Goal: Task Accomplishment & Management: Use online tool/utility

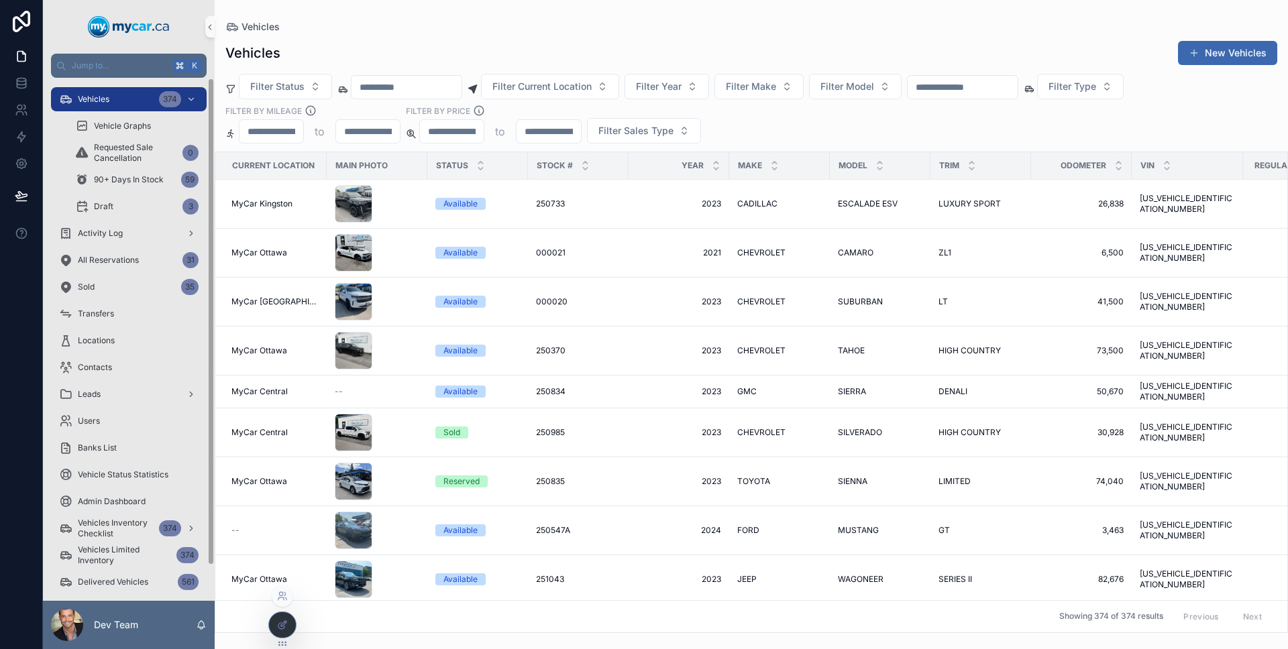
click at [286, 614] on div at bounding box center [282, 625] width 27 height 25
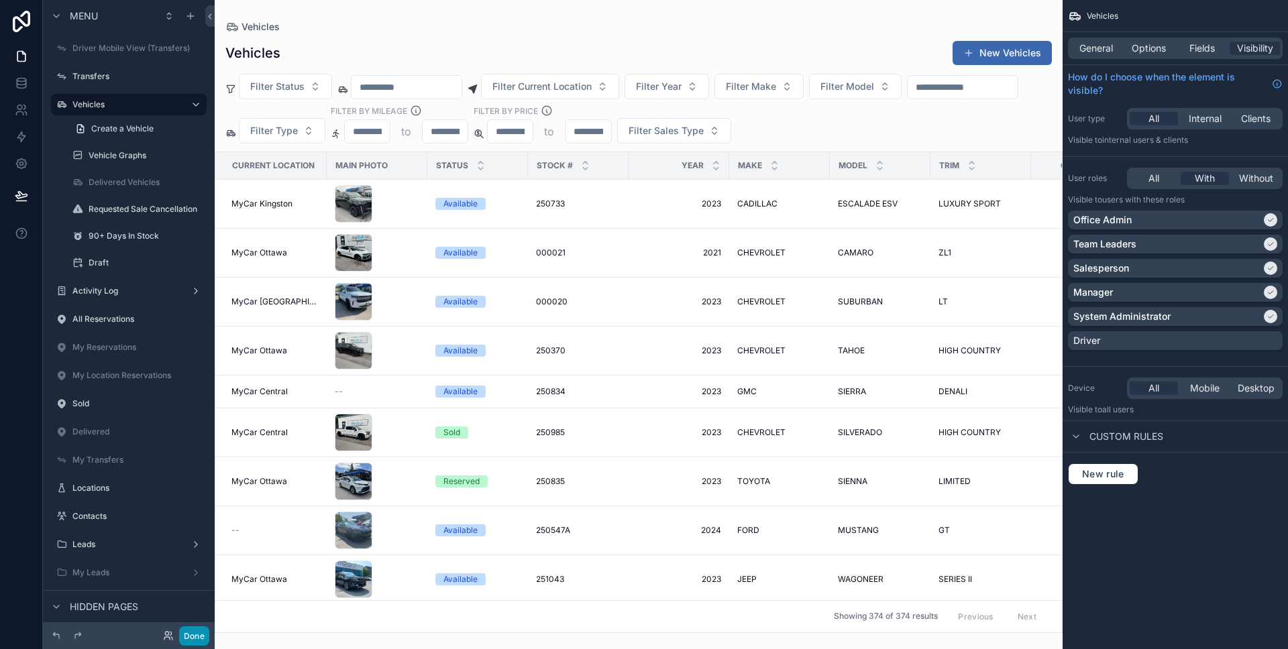
click at [199, 636] on button "Done" at bounding box center [194, 636] width 30 height 19
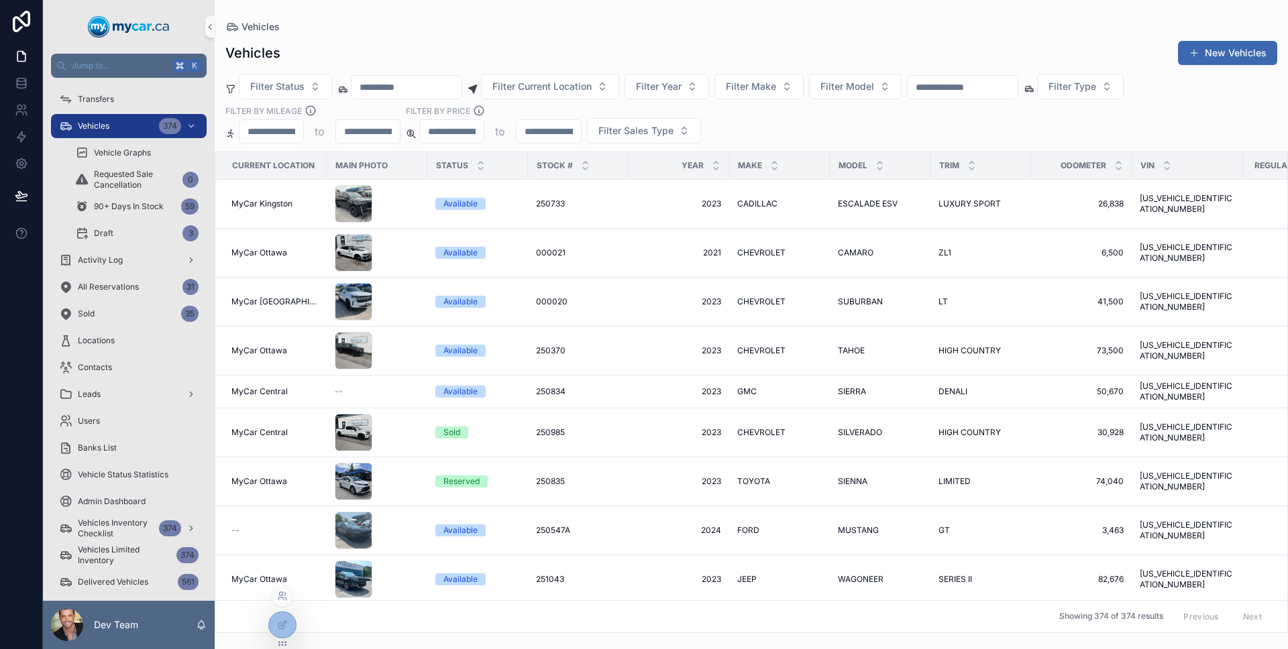
click at [278, 640] on icon at bounding box center [282, 644] width 11 height 11
click at [272, 619] on div at bounding box center [282, 625] width 27 height 25
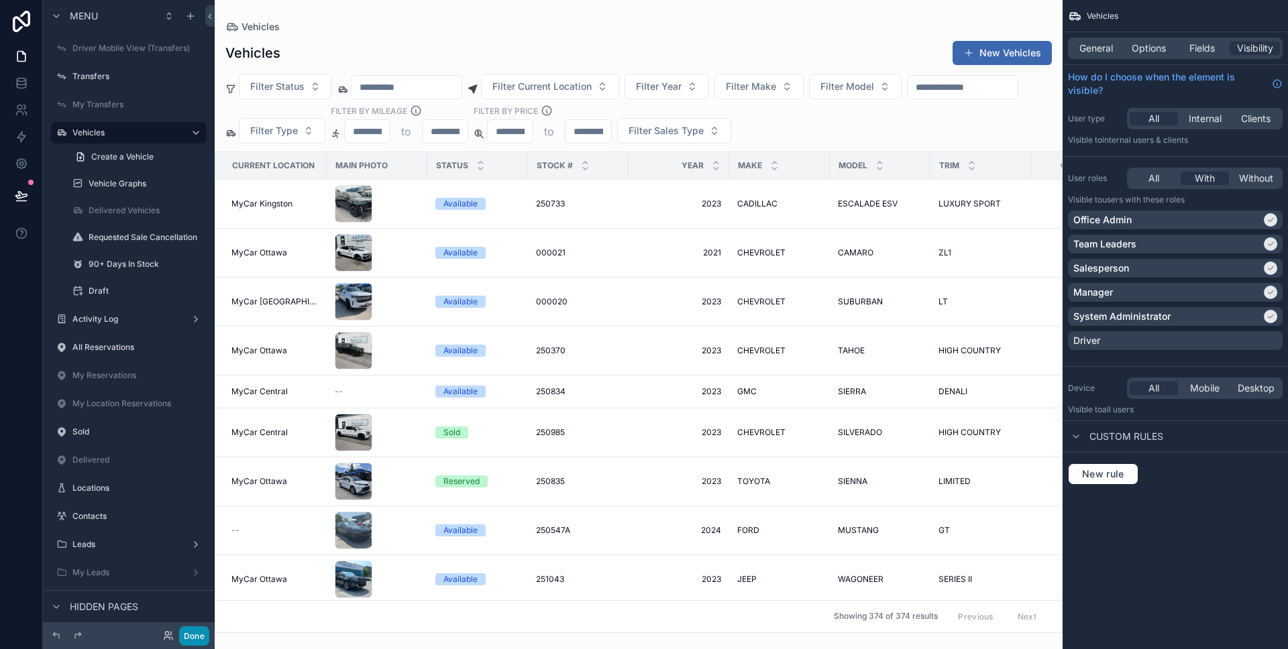
click at [202, 635] on button "Done" at bounding box center [194, 636] width 30 height 19
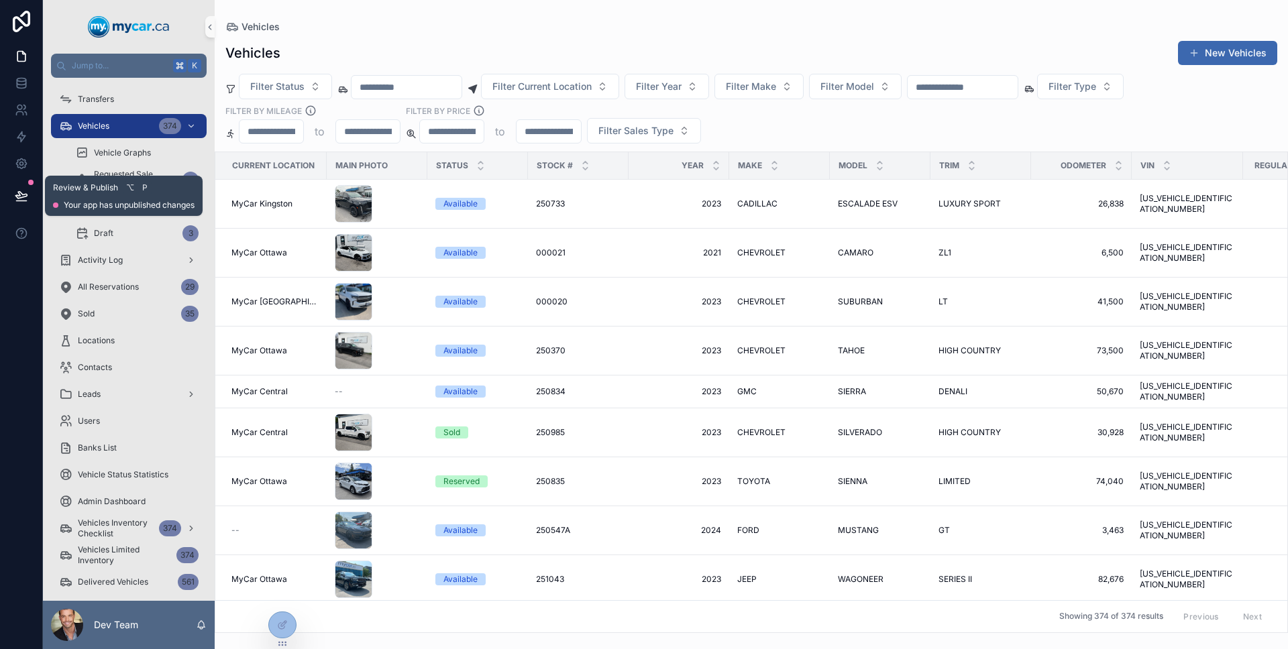
click at [23, 195] on icon at bounding box center [21, 195] width 13 height 13
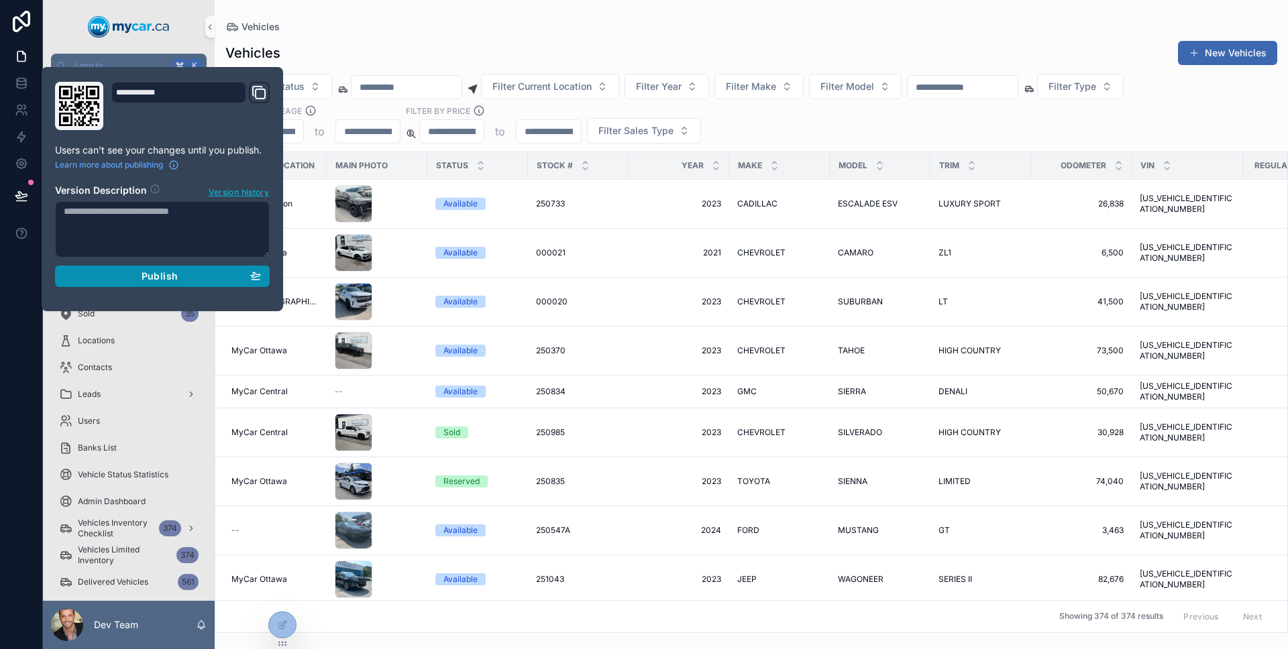
click at [154, 277] on span "Publish" at bounding box center [160, 276] width 36 height 12
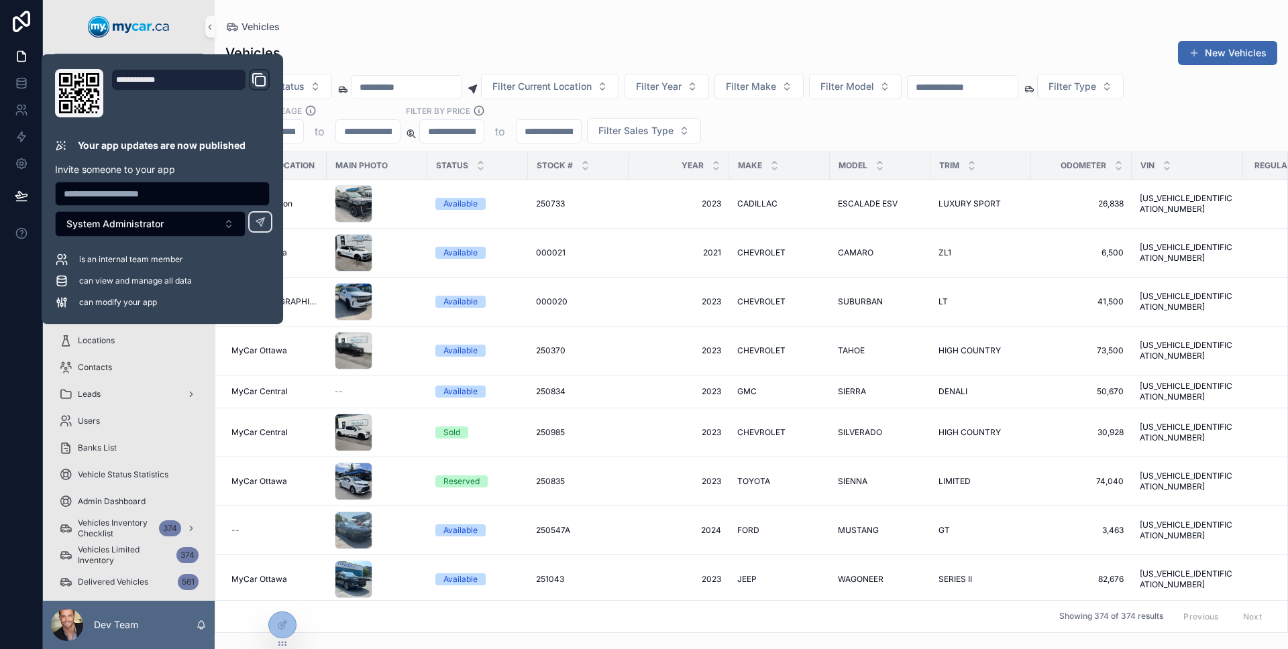
click at [331, 58] on div "Vehicles New Vehicles" at bounding box center [751, 52] width 1052 height 25
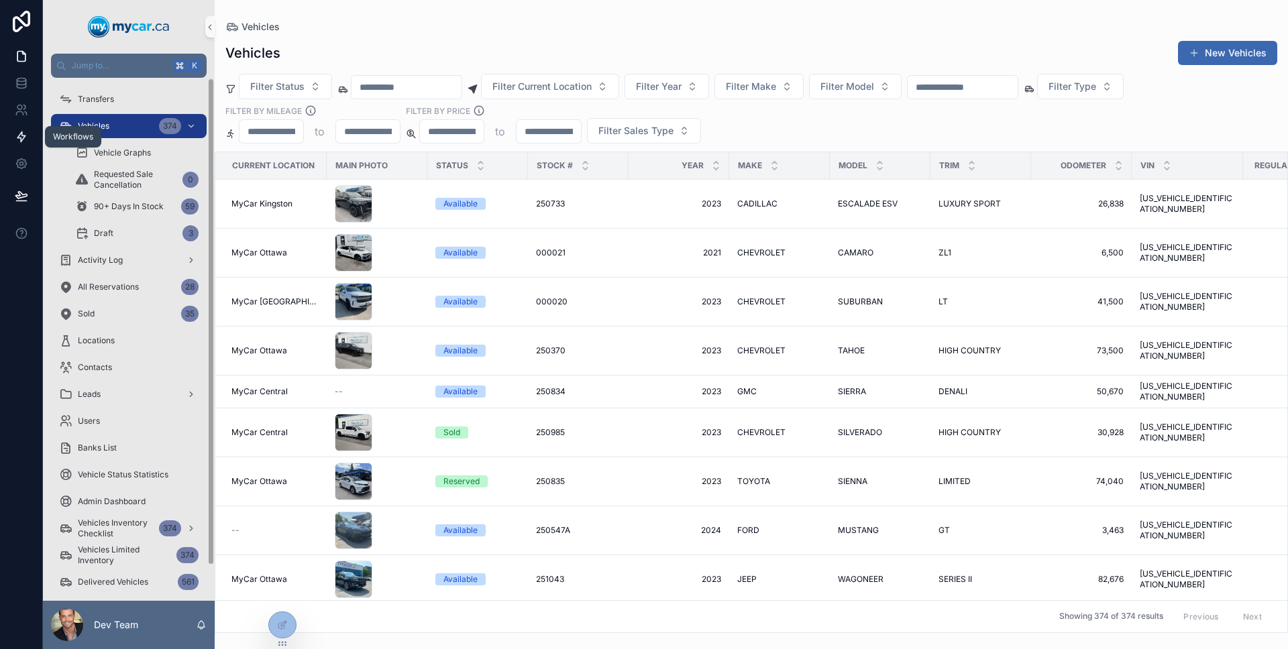
click at [26, 125] on link at bounding box center [21, 136] width 42 height 27
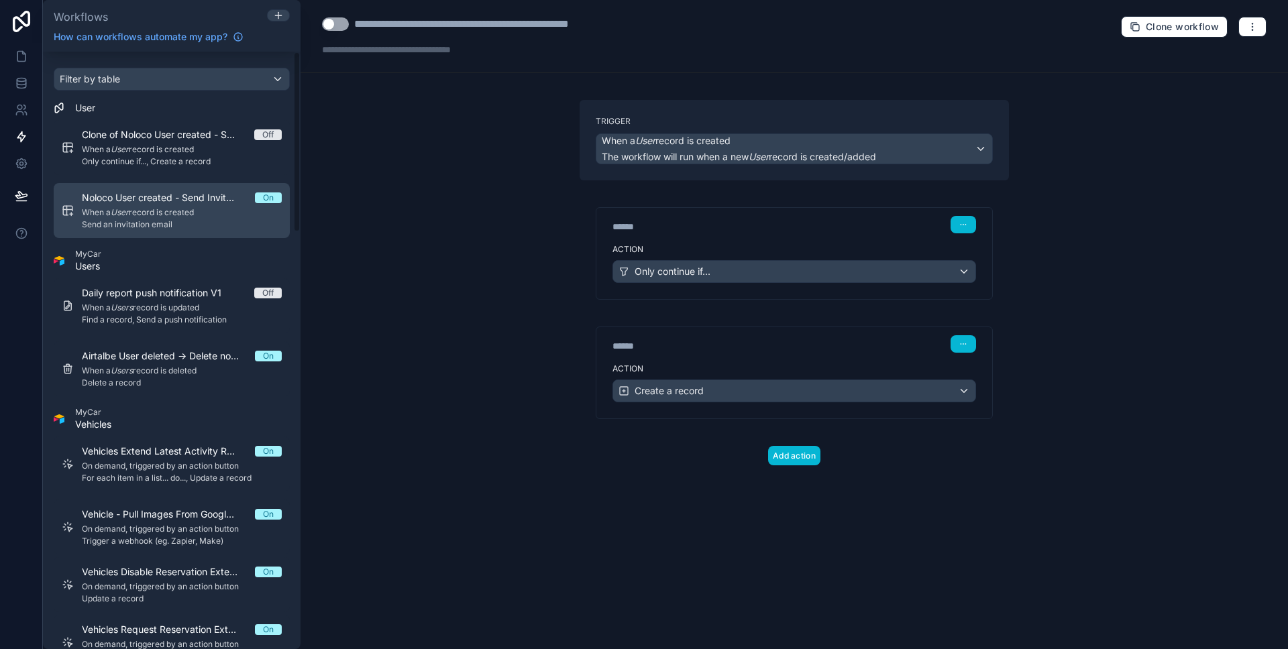
click at [158, 203] on span "Noloco User created - Send Invitation email" at bounding box center [168, 197] width 173 height 13
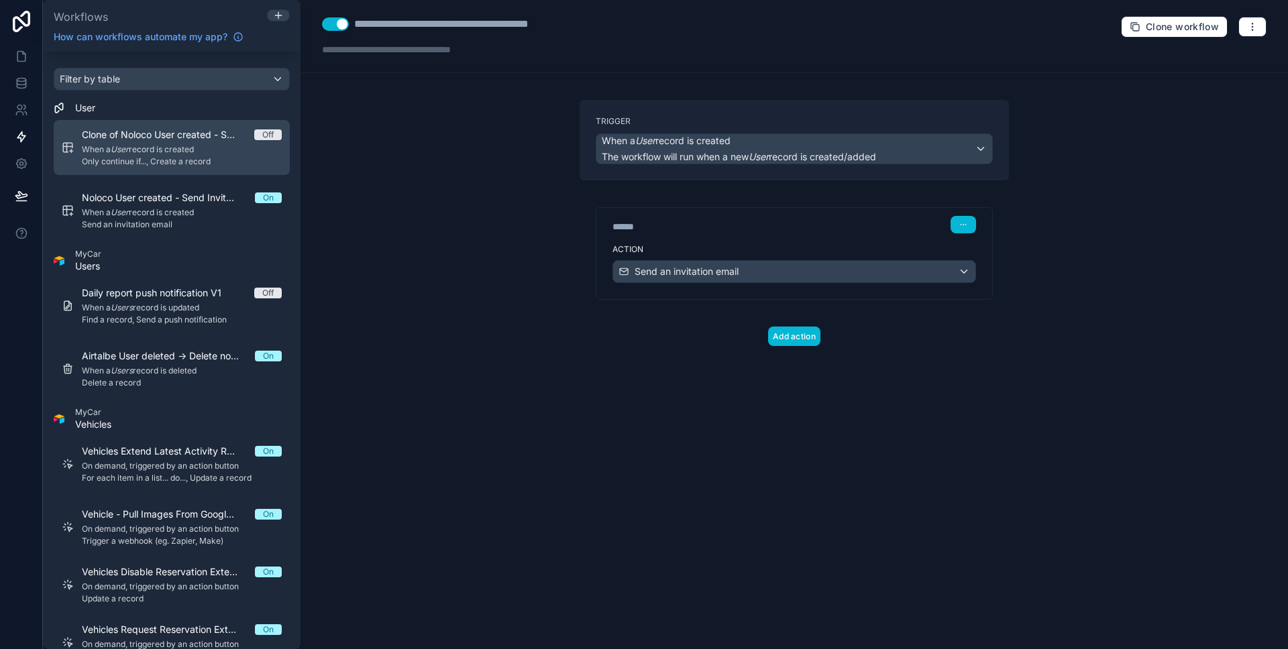
click at [180, 143] on div "Clone of Noloco User created - Sys Admin - New AT row Off When a User record is…" at bounding box center [182, 147] width 200 height 39
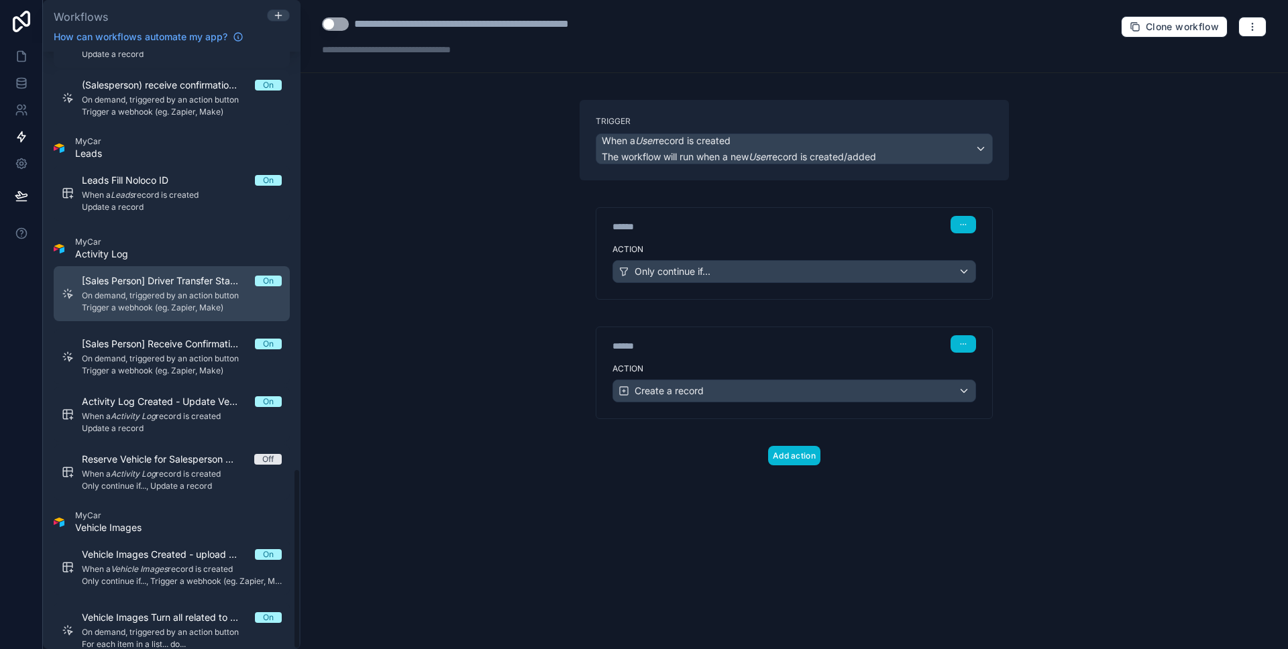
scroll to position [1377, 0]
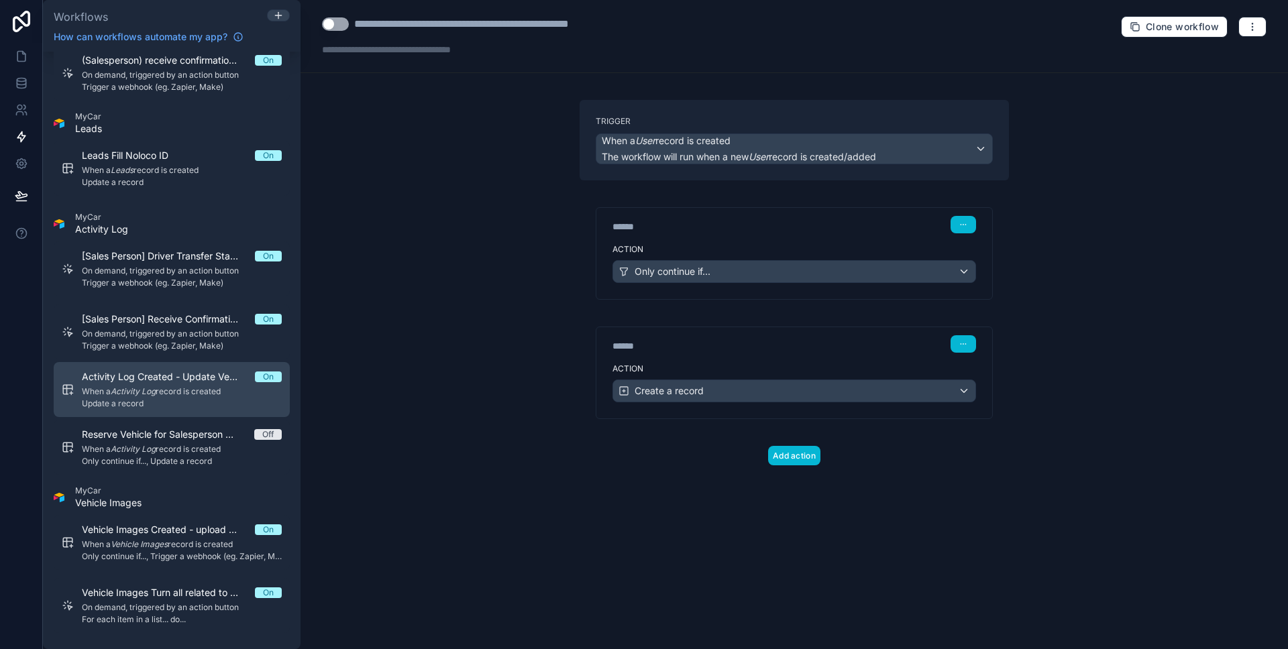
click at [167, 394] on span "When a Activity Log record is created" at bounding box center [182, 391] width 200 height 11
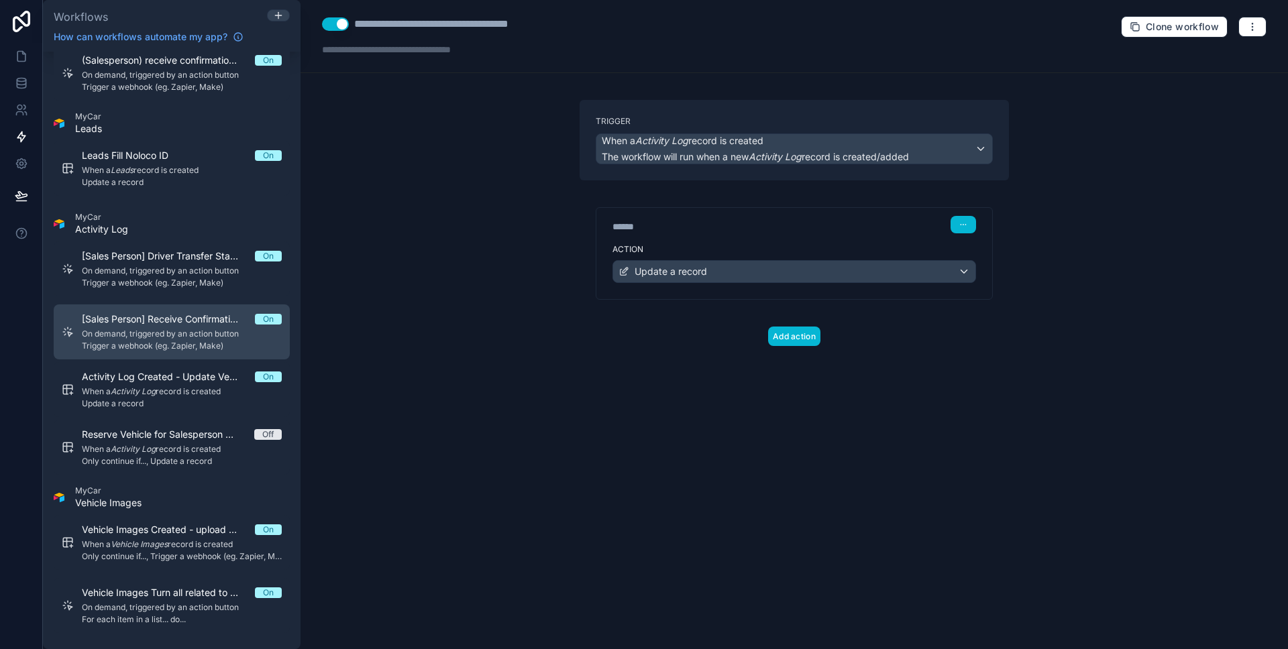
click at [169, 337] on span "On demand, triggered by an action button" at bounding box center [182, 334] width 200 height 11
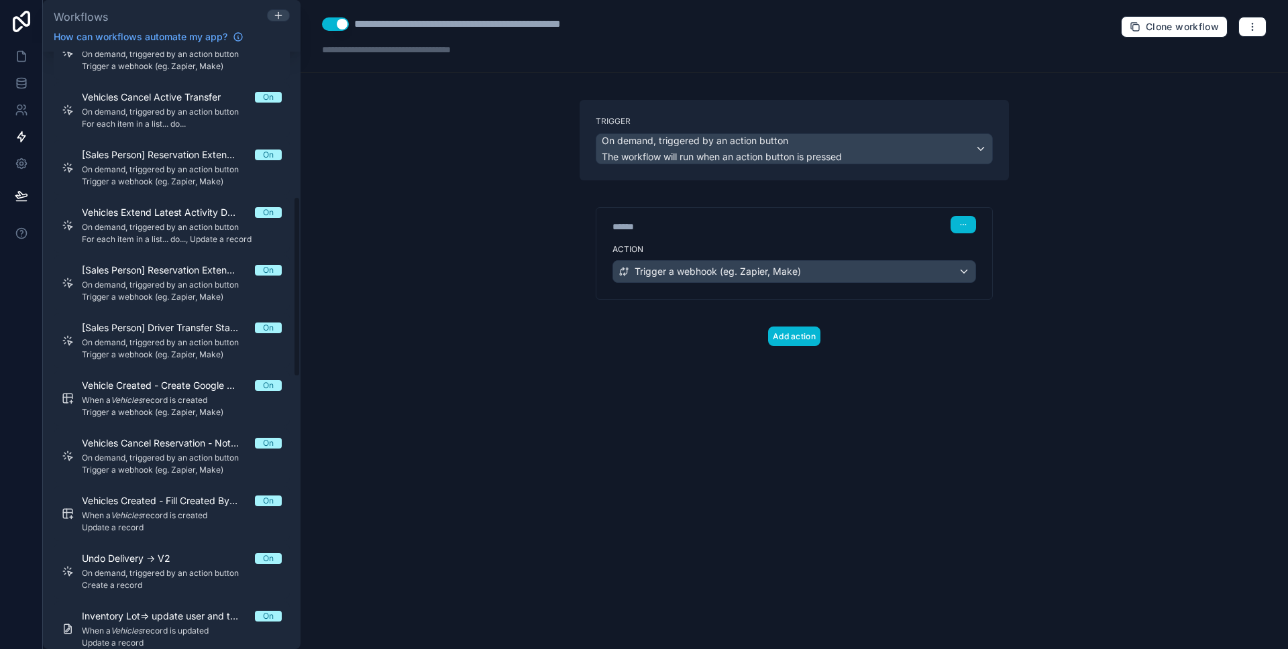
scroll to position [478, 0]
